Goal: Information Seeking & Learning: Learn about a topic

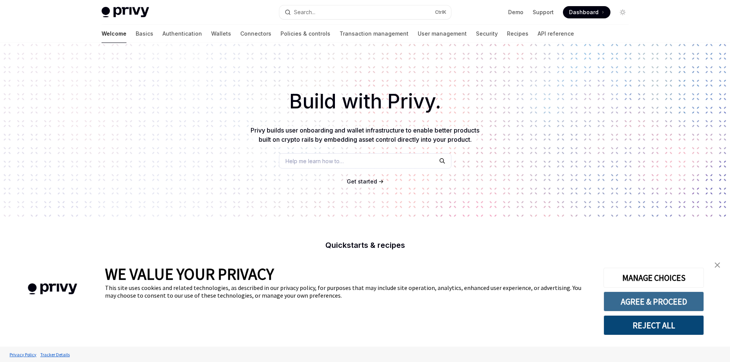
click at [647, 308] on button "AGREE & PROCEED" at bounding box center [654, 302] width 100 height 20
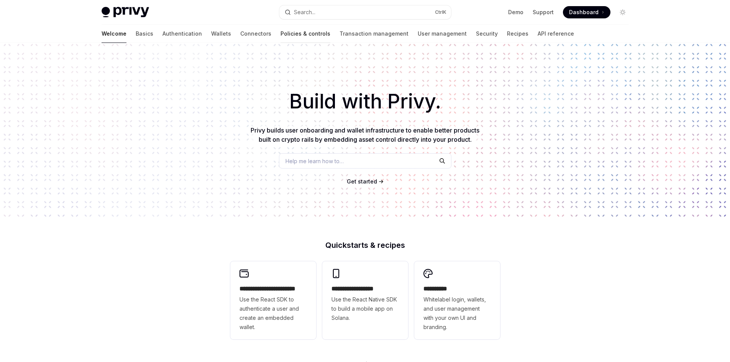
click at [281, 35] on link "Policies & controls" at bounding box center [306, 34] width 50 height 18
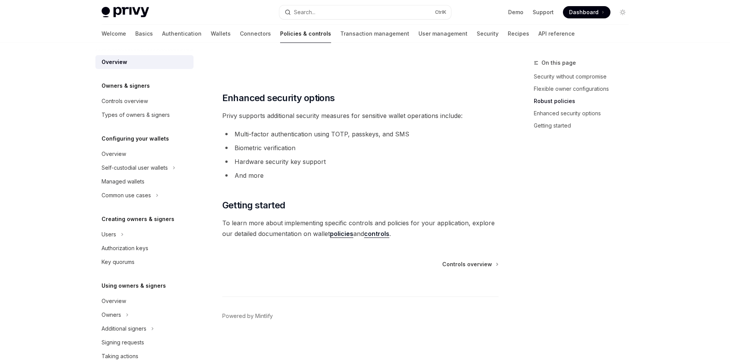
scroll to position [621, 0]
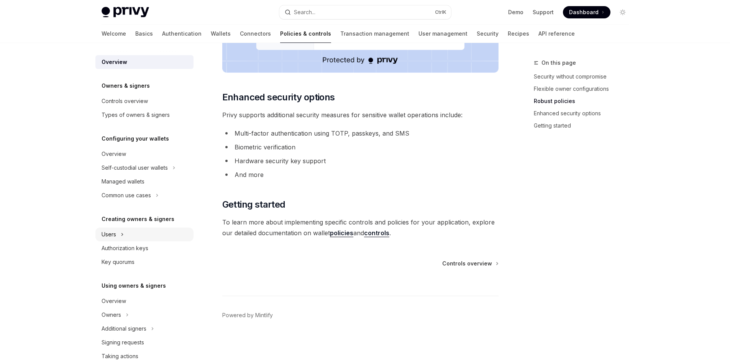
click at [123, 238] on icon at bounding box center [122, 234] width 3 height 9
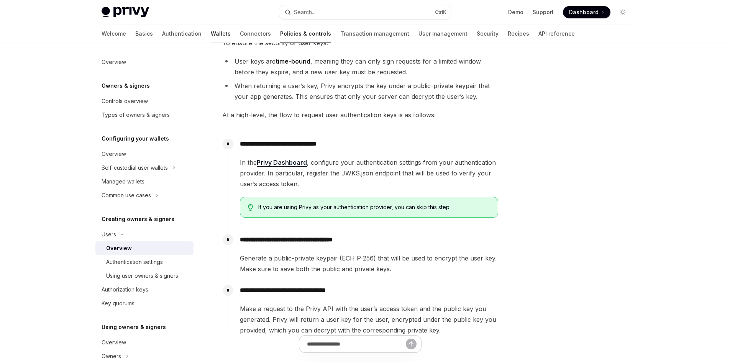
click at [211, 40] on link "Wallets" at bounding box center [221, 34] width 20 height 18
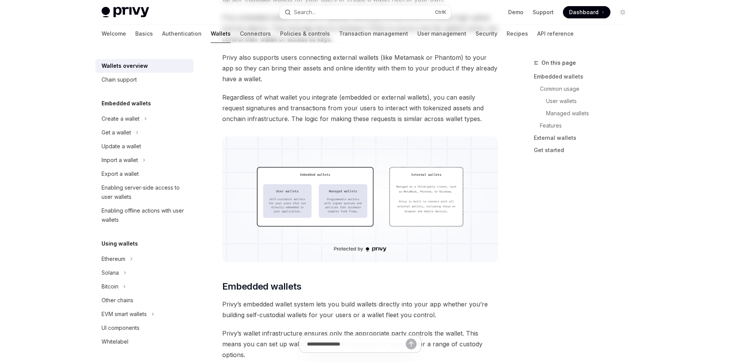
type textarea "*"
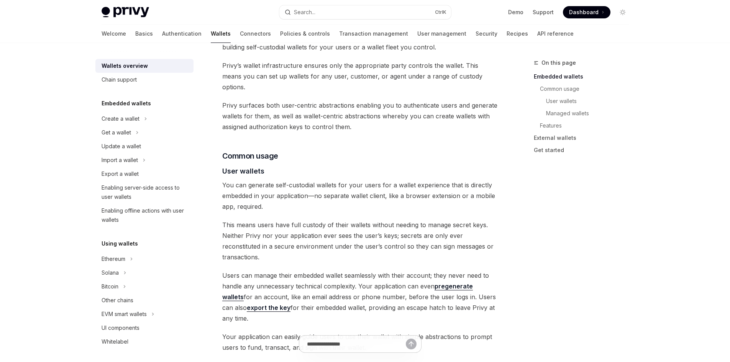
scroll to position [422, 0]
